Goal: Answer question/provide support: Share knowledge or assist other users

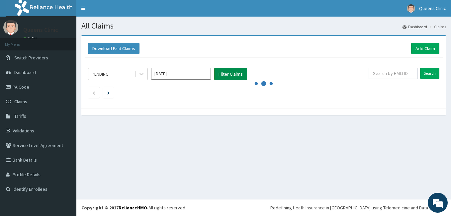
click at [238, 70] on button "Filter Claims" at bounding box center [230, 74] width 33 height 13
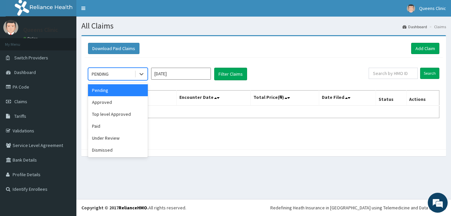
click at [121, 71] on div "PENDING" at bounding box center [111, 74] width 46 height 11
click at [124, 100] on div "Approved" at bounding box center [118, 102] width 60 height 12
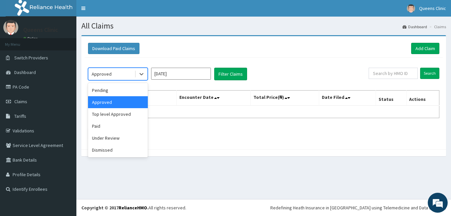
click at [121, 68] on div "Approved" at bounding box center [118, 74] width 60 height 13
click at [122, 87] on div "Pending" at bounding box center [118, 90] width 60 height 12
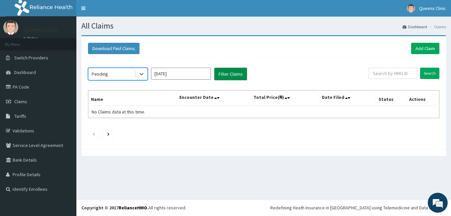
click at [230, 74] on button "Filter Claims" at bounding box center [230, 74] width 33 height 13
click at [227, 75] on button "Filter Claims" at bounding box center [230, 74] width 33 height 13
click at [227, 76] on button "Filter Claims" at bounding box center [230, 74] width 33 height 13
click at [229, 73] on button "Filter Claims" at bounding box center [230, 74] width 33 height 13
click at [119, 74] on div "Pending" at bounding box center [111, 74] width 46 height 11
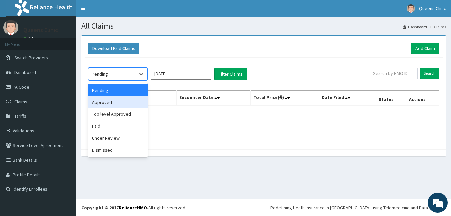
click at [116, 104] on div "Approved" at bounding box center [118, 102] width 60 height 12
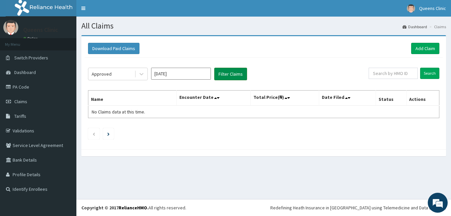
click at [232, 72] on button "Filter Claims" at bounding box center [230, 74] width 33 height 13
click at [229, 70] on button "Filter Claims" at bounding box center [230, 74] width 33 height 13
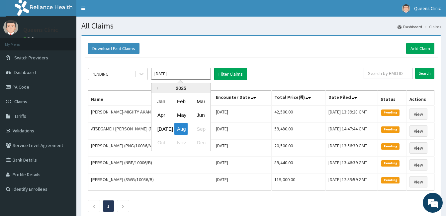
click at [163, 73] on input "[DATE]" at bounding box center [181, 74] width 60 height 12
click at [164, 129] on div "[DATE]" at bounding box center [161, 129] width 13 height 12
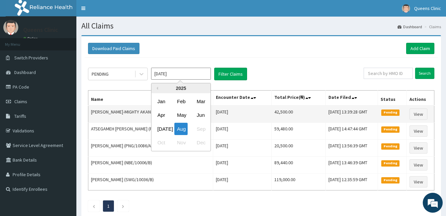
type input "[DATE]"
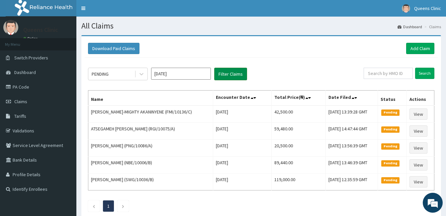
click at [241, 76] on button "Filter Claims" at bounding box center [230, 74] width 33 height 13
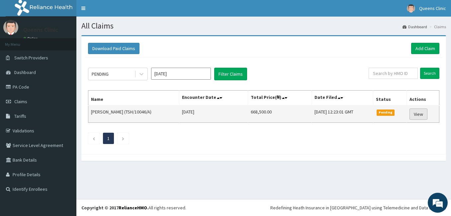
click at [417, 114] on link "View" at bounding box center [419, 114] width 18 height 11
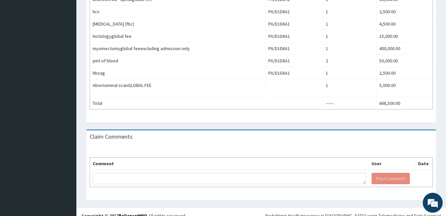
scroll to position [373, 0]
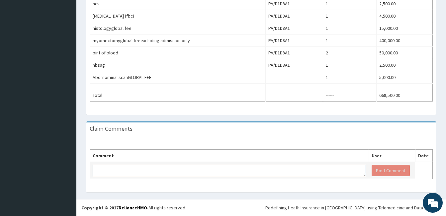
click at [191, 173] on textarea at bounding box center [229, 170] width 273 height 11
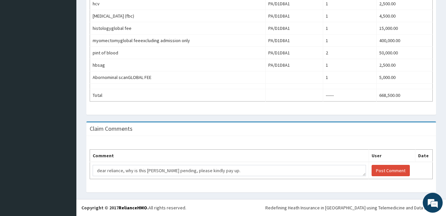
drag, startPoint x: 75, startPoint y: 205, endPoint x: 115, endPoint y: 212, distance: 40.4
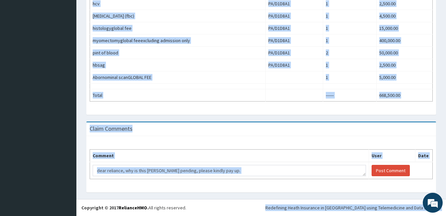
click at [261, 149] on div "Comment User Date dear reliance, why is this bill still pending, please kindly …" at bounding box center [261, 164] width 350 height 56
click at [202, 164] on td "dear reliance, why is this bill still pending, please kindly pay up." at bounding box center [229, 170] width 279 height 17
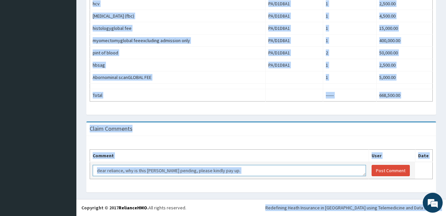
click at [175, 169] on textarea "dear reliance, why is this bill still pending, please kindly pay up." at bounding box center [229, 170] width 273 height 11
click at [178, 171] on textarea "dear reliance, why is this bill still pending, please kindly pay up." at bounding box center [229, 170] width 273 height 11
click at [177, 171] on textarea "dear reliance, why is this bill still pending, please kindly pay up." at bounding box center [229, 170] width 273 height 11
drag, startPoint x: 177, startPoint y: 171, endPoint x: 181, endPoint y: 165, distance: 6.9
click at [177, 170] on textarea "dear reliance, why is this bill still pending, please kindly pay up." at bounding box center [229, 170] width 273 height 11
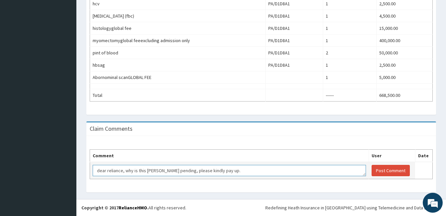
click at [177, 170] on textarea "dear reliance, why is this bill still pending, please kindly pay up." at bounding box center [229, 170] width 273 height 11
type textarea "dear reliance, why is this bill still pending? please kindly pay up."
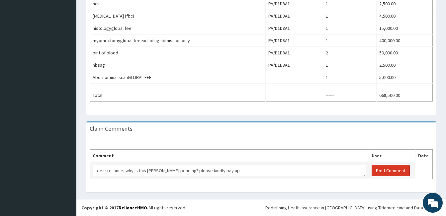
click at [379, 171] on button "Post Comment" at bounding box center [391, 170] width 38 height 11
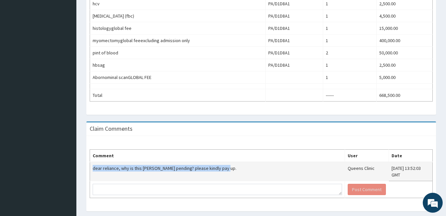
drag, startPoint x: 93, startPoint y: 167, endPoint x: 217, endPoint y: 170, distance: 123.3
click at [217, 170] on td "dear reliance, why is this bill still pending? please kindly pay up." at bounding box center [217, 171] width 255 height 19
drag, startPoint x: 217, startPoint y: 170, endPoint x: 207, endPoint y: 168, distance: 9.8
copy td "dear reliance, why is this bill still pending? please kindly pay up."
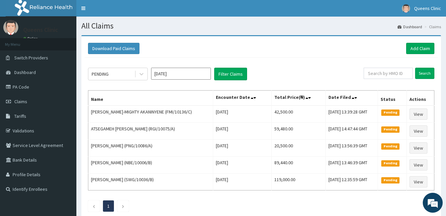
click at [117, 66] on div "PENDING Aug 2025 Filter Claims Search Name Encounter Date Total Price(₦) Date F…" at bounding box center [261, 138] width 353 height 161
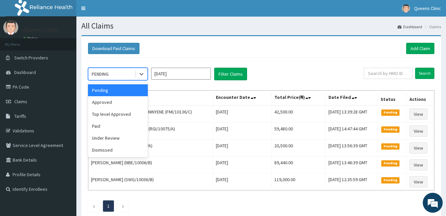
click at [120, 71] on div "PENDING" at bounding box center [111, 74] width 46 height 11
click at [180, 73] on input "Aug 2025" at bounding box center [181, 74] width 60 height 12
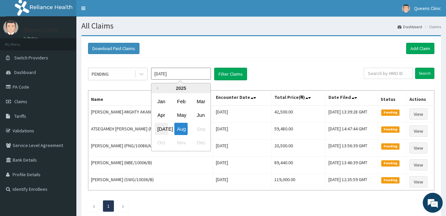
click at [164, 128] on div "Jul" at bounding box center [161, 129] width 13 height 12
type input "Jul 2025"
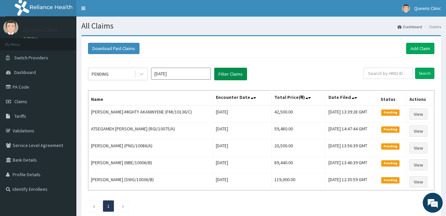
click at [233, 72] on button "Filter Claims" at bounding box center [230, 74] width 33 height 13
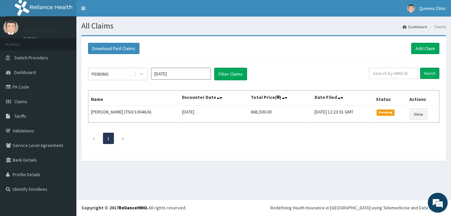
click at [170, 70] on input "[DATE]" at bounding box center [181, 74] width 60 height 12
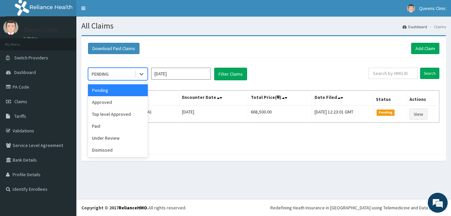
click at [127, 70] on div "PENDING" at bounding box center [111, 74] width 46 height 11
click at [115, 103] on div "Approved" at bounding box center [118, 102] width 60 height 12
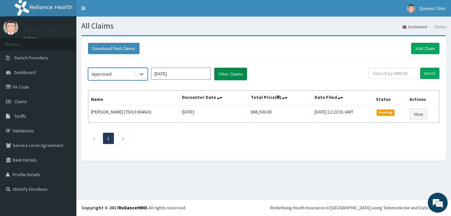
click at [235, 76] on button "Filter Claims" at bounding box center [230, 74] width 33 height 13
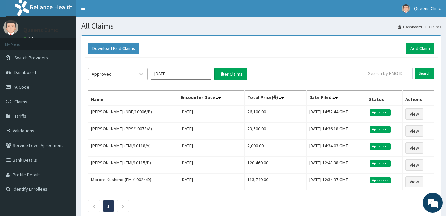
click at [121, 75] on div "Approved" at bounding box center [111, 74] width 46 height 11
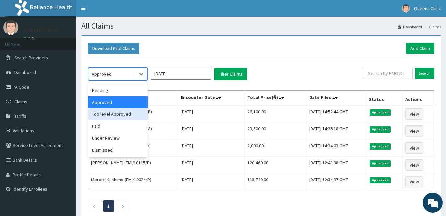
click at [114, 114] on div "Top level Approved" at bounding box center [118, 114] width 60 height 12
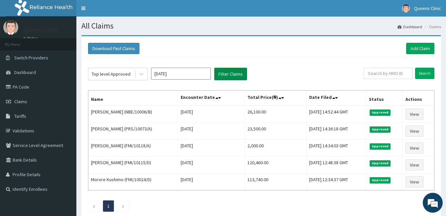
click at [229, 74] on button "Filter Claims" at bounding box center [230, 74] width 33 height 13
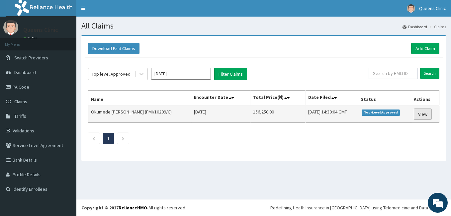
click at [424, 114] on link "View" at bounding box center [423, 114] width 18 height 11
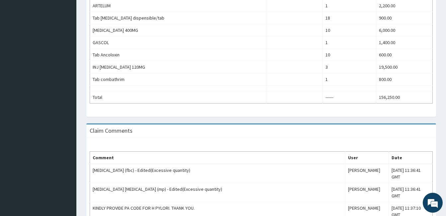
scroll to position [541, 0]
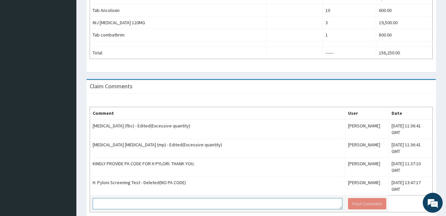
click at [116, 198] on textarea at bounding box center [218, 203] width 250 height 11
click at [100, 198] on textarea at bounding box center [218, 203] width 250 height 11
paste textarea "dear reliance, why is this bill still pending? please kindly pay up."
drag, startPoint x: 175, startPoint y: 173, endPoint x: 153, endPoint y: 169, distance: 22.8
click at [153, 198] on textarea "dear reliance, why is this bill still pending? please kindly pay up." at bounding box center [218, 203] width 250 height 11
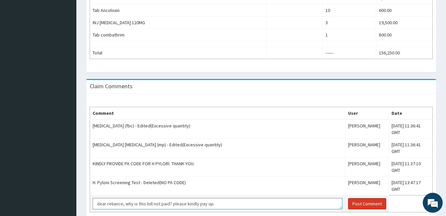
type textarea "dear reliance, why is this bill not paid? please kindly pay up."
click at [348, 198] on button "Post Comment" at bounding box center [367, 203] width 38 height 11
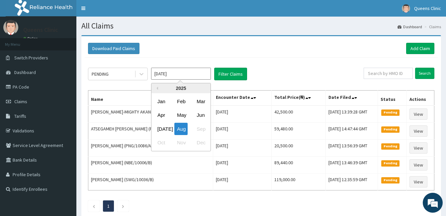
click at [156, 75] on input "[DATE]" at bounding box center [181, 74] width 60 height 12
drag, startPoint x: 156, startPoint y: 123, endPoint x: 130, endPoint y: 90, distance: 42.8
click at [156, 123] on div "[DATE]" at bounding box center [161, 129] width 13 height 12
type input "[DATE]"
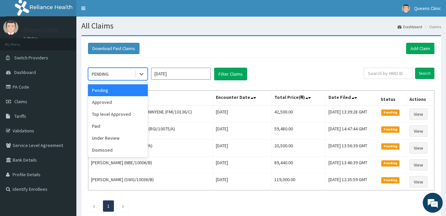
click at [119, 74] on div "PENDING" at bounding box center [111, 74] width 46 height 11
click at [137, 123] on div "Paid" at bounding box center [118, 126] width 60 height 12
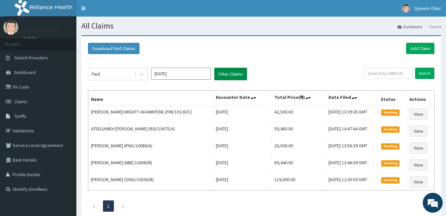
click at [219, 73] on button "Filter Claims" at bounding box center [230, 74] width 33 height 13
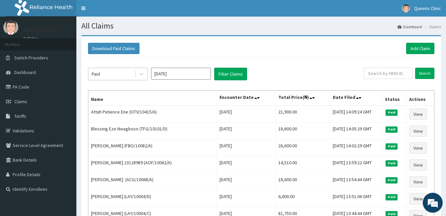
click at [127, 79] on div "Paid" at bounding box center [111, 74] width 46 height 11
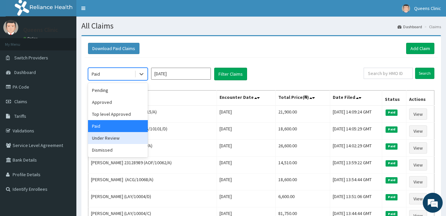
click at [124, 138] on div "Under Review" at bounding box center [118, 138] width 60 height 12
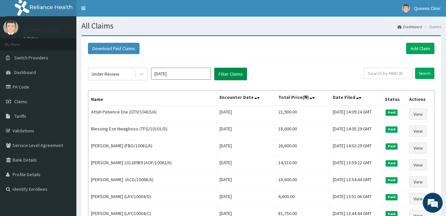
click at [216, 79] on button "Filter Claims" at bounding box center [230, 74] width 33 height 13
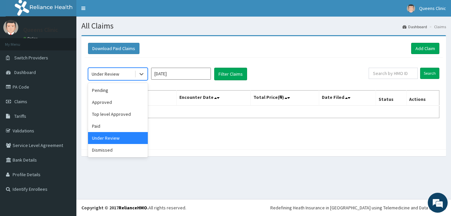
click at [124, 71] on div "Under Review" at bounding box center [111, 74] width 46 height 11
click at [123, 147] on div "Dismissed" at bounding box center [118, 150] width 60 height 12
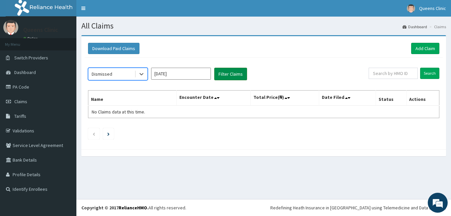
click at [218, 72] on button "Filter Claims" at bounding box center [230, 74] width 33 height 13
click at [121, 66] on div "Dismissed [DATE] Filter Claims Search Name Encounter Date Total Price(₦) Date F…" at bounding box center [264, 102] width 358 height 88
click at [126, 71] on div "Dismissed" at bounding box center [111, 74] width 46 height 11
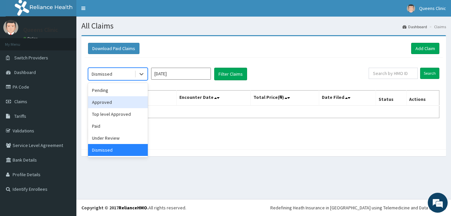
click at [129, 103] on div "Approved" at bounding box center [118, 102] width 60 height 12
